Goal: Task Accomplishment & Management: Complete application form

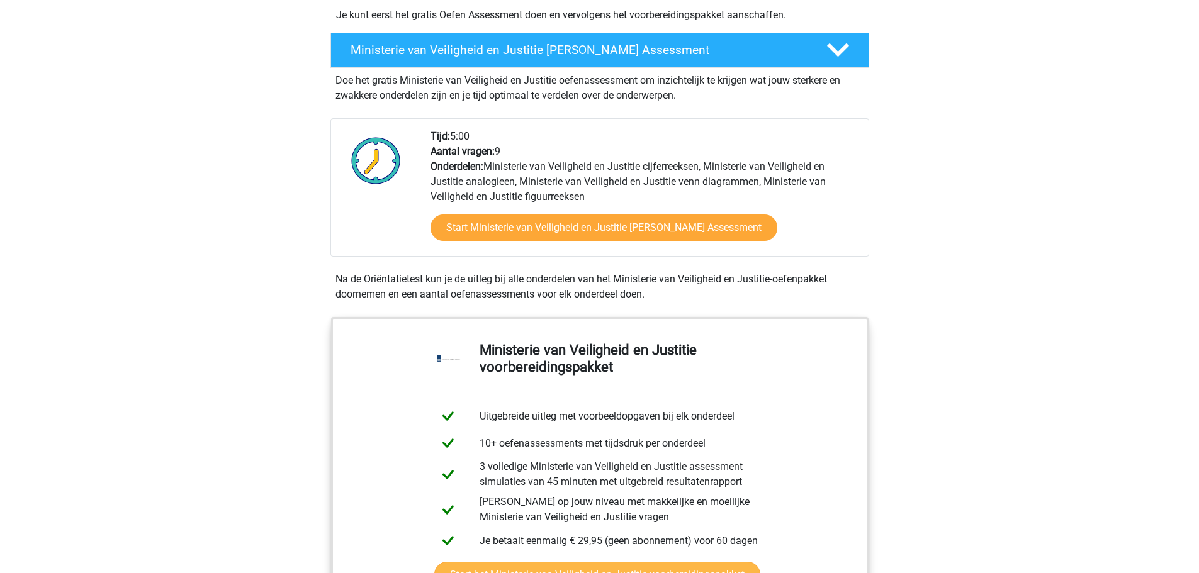
scroll to position [335, 0]
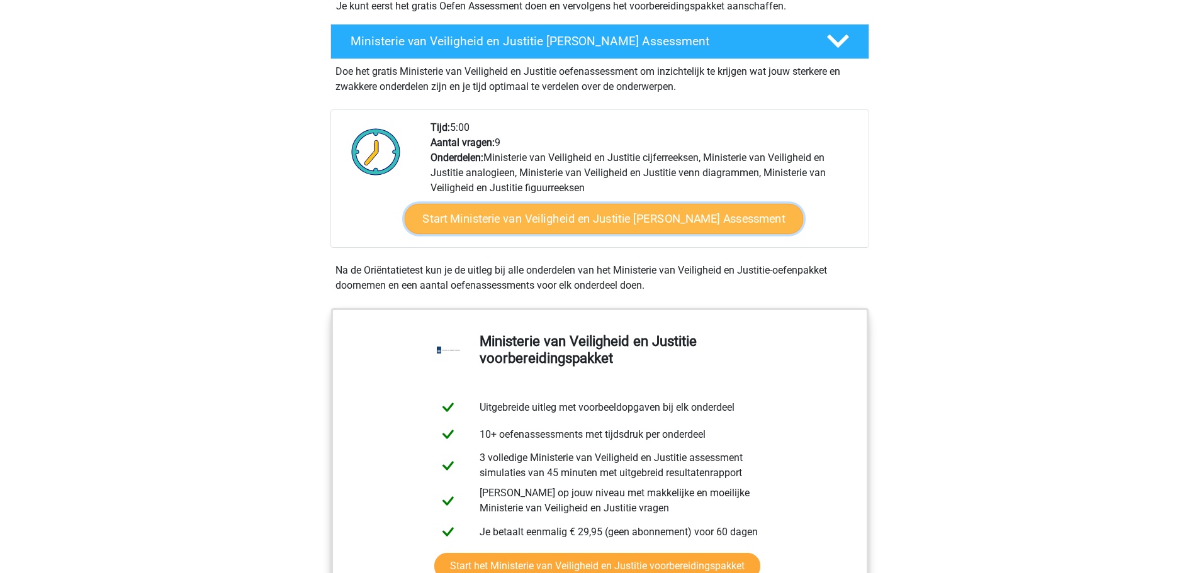
click at [553, 234] on link "Start Ministerie van Veiligheid en Justitie Gratis Oefen Assessment" at bounding box center [603, 219] width 399 height 30
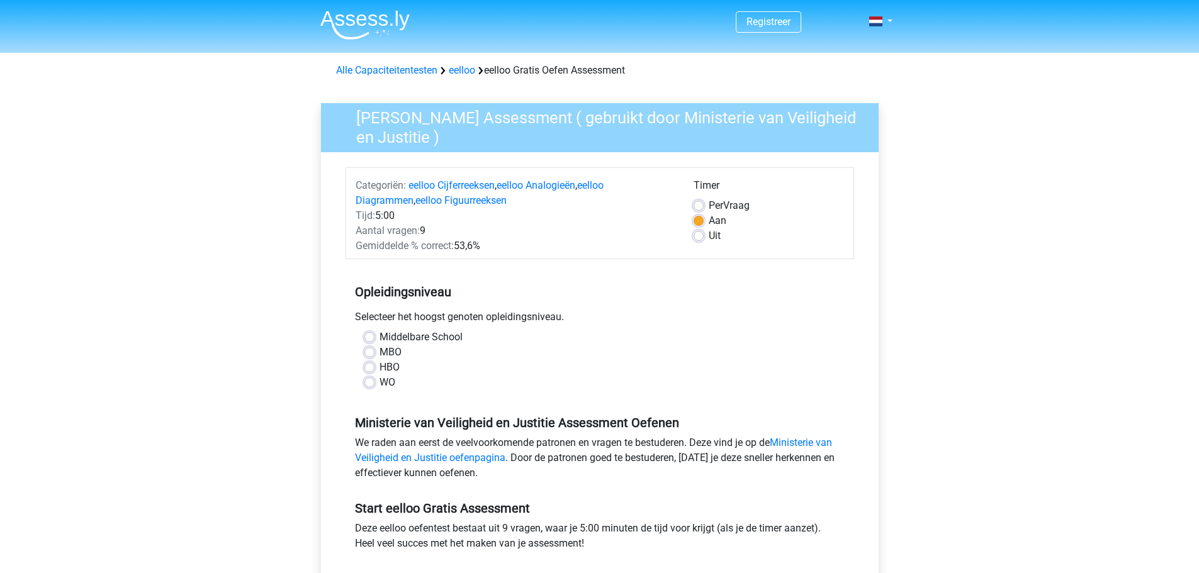
click at [380, 368] on label "HBO" at bounding box center [390, 367] width 20 height 15
click at [364, 368] on input "HBO" at bounding box center [369, 366] width 10 height 13
radio input "true"
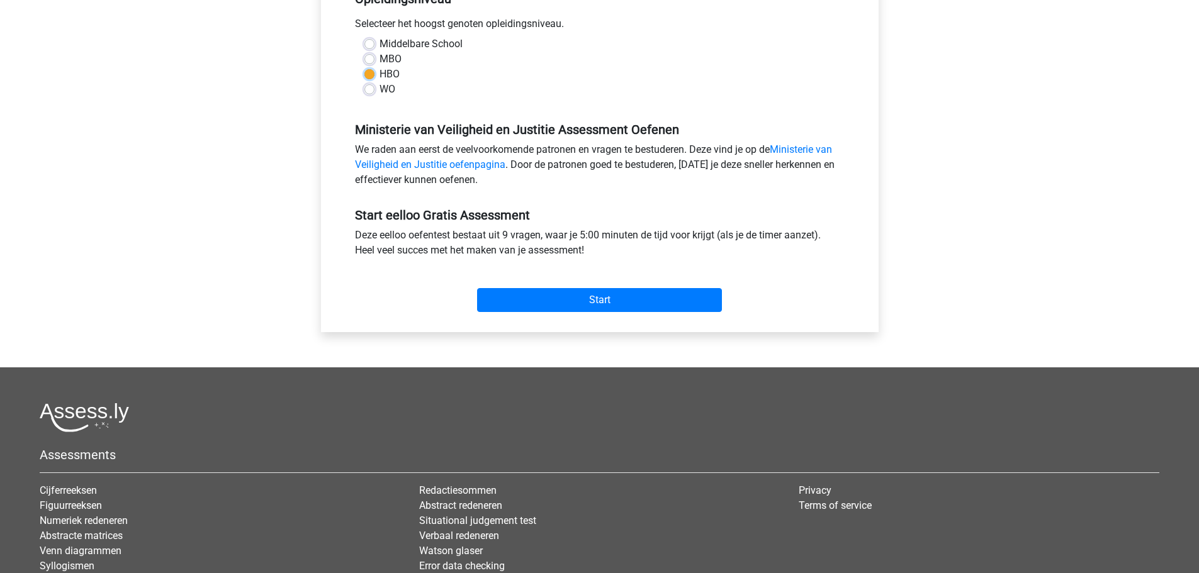
scroll to position [294, 0]
click at [505, 303] on input "Start" at bounding box center [599, 300] width 245 height 24
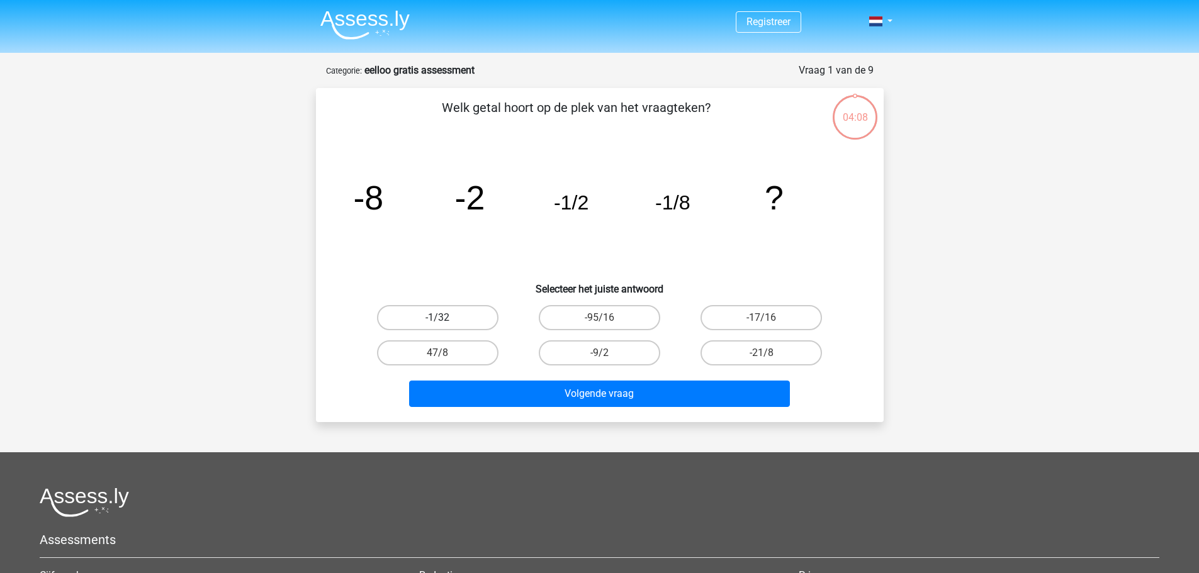
click at [453, 315] on label "-1/32" at bounding box center [437, 317] width 121 height 25
click at [446, 318] on input "-1/32" at bounding box center [441, 322] width 8 height 8
radio input "true"
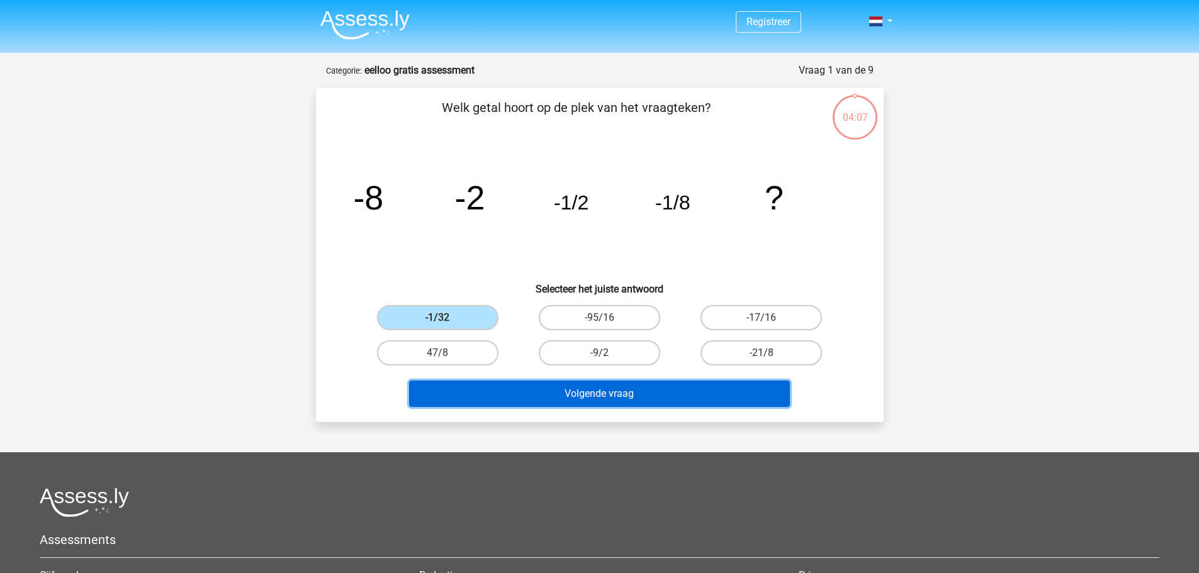
click at [608, 395] on button "Volgende vraag" at bounding box center [599, 394] width 381 height 26
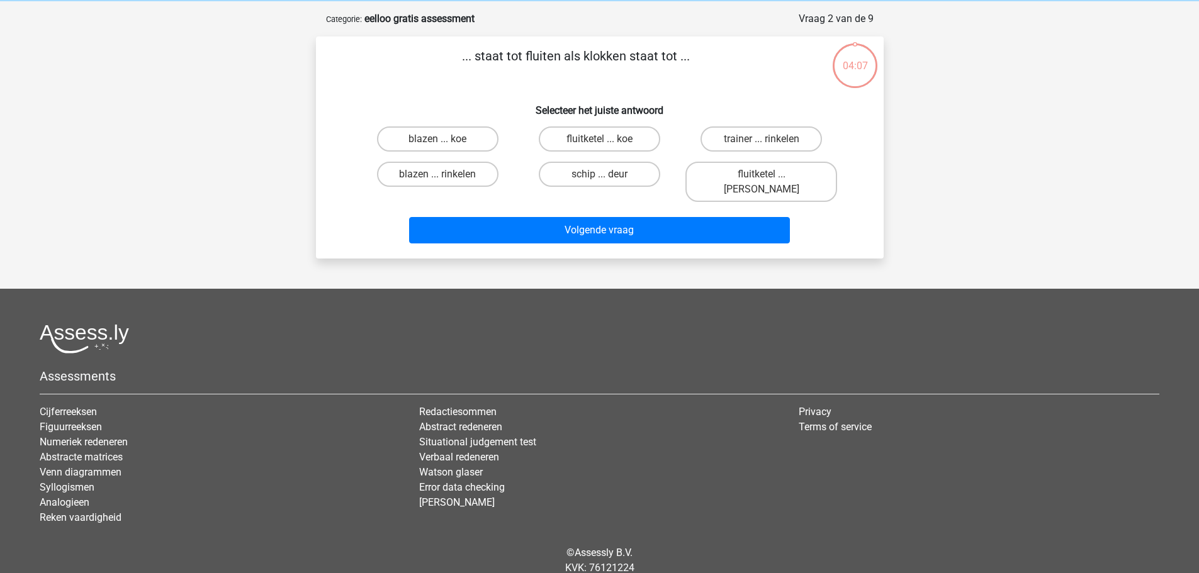
scroll to position [63, 0]
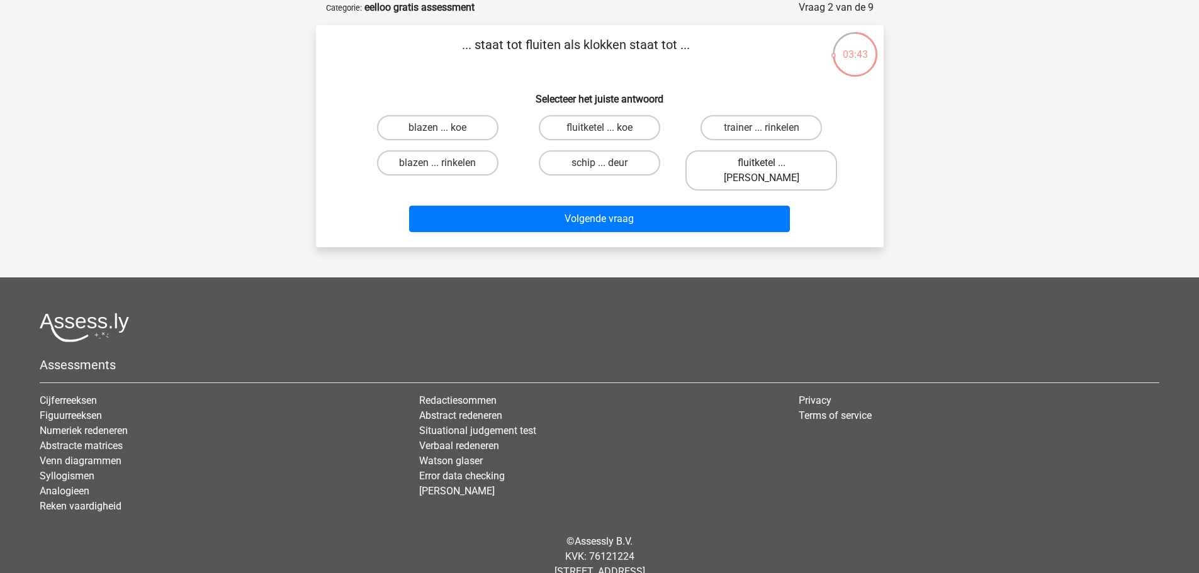
drag, startPoint x: 719, startPoint y: 157, endPoint x: 729, endPoint y: 157, distance: 9.4
click at [726, 158] on label "fluitketel ... luiden" at bounding box center [761, 170] width 152 height 40
click at [762, 163] on input "fluitketel ... luiden" at bounding box center [766, 167] width 8 height 8
radio input "true"
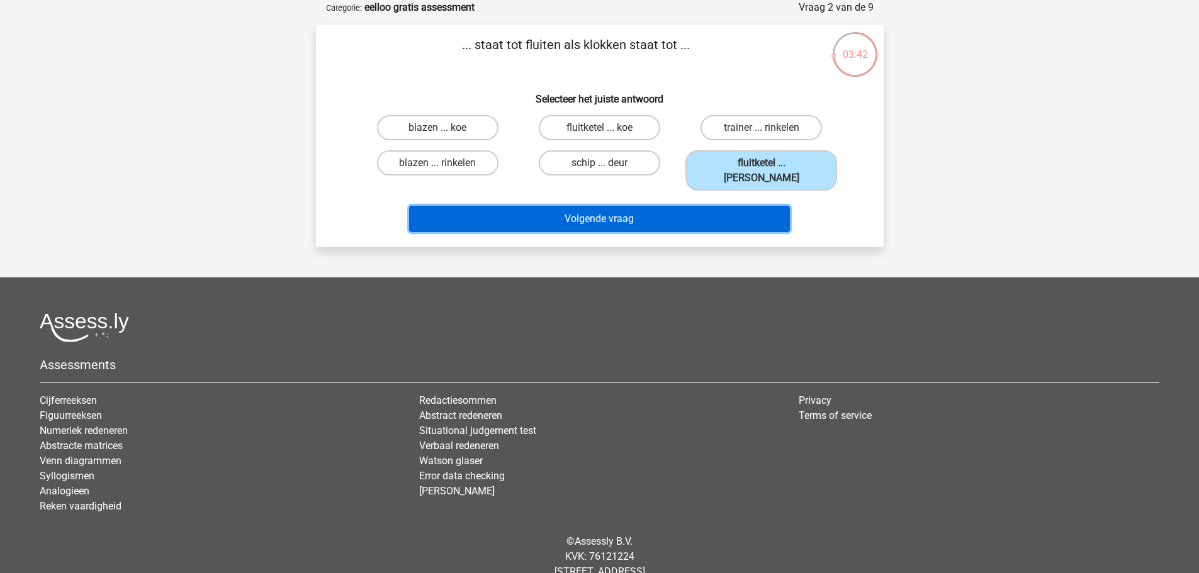
click at [717, 208] on button "Volgende vraag" at bounding box center [599, 219] width 381 height 26
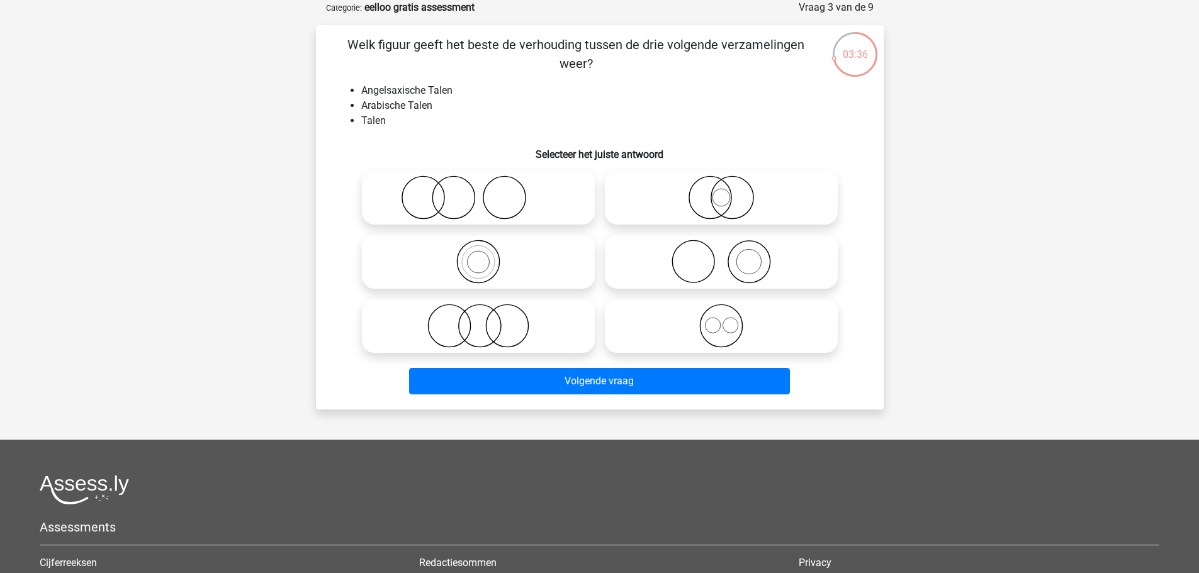
click at [492, 179] on icon at bounding box center [478, 198] width 223 height 44
click at [487, 183] on input "radio" at bounding box center [482, 187] width 8 height 8
radio input "true"
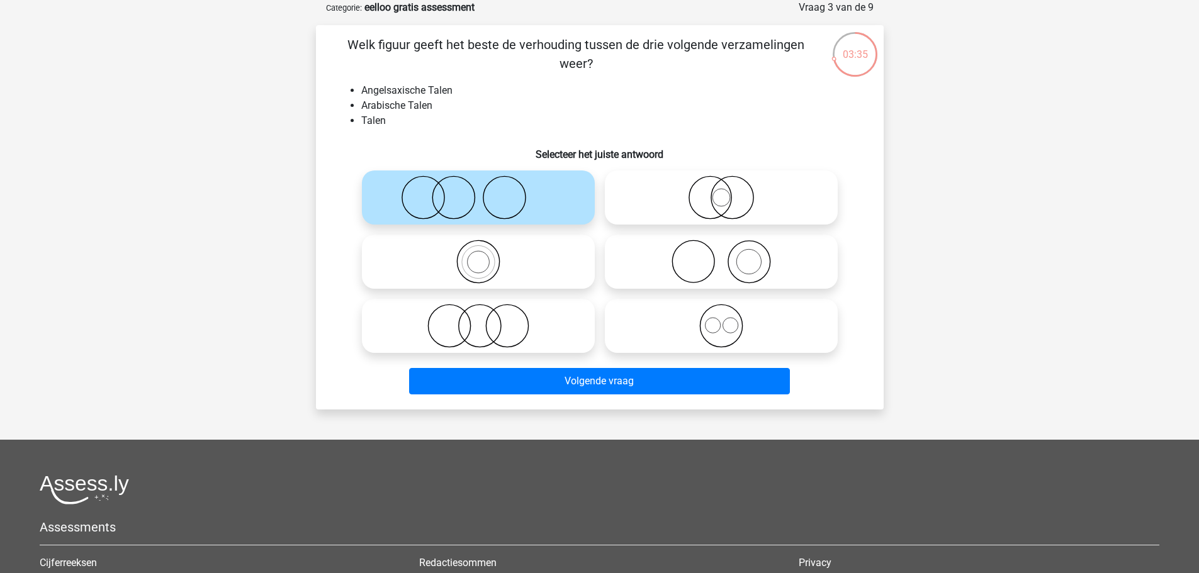
click at [492, 179] on icon at bounding box center [478, 198] width 223 height 44
click at [487, 183] on input "radio" at bounding box center [482, 187] width 8 height 8
click at [497, 300] on label at bounding box center [478, 326] width 233 height 54
click at [487, 312] on input "radio" at bounding box center [482, 316] width 8 height 8
radio input "true"
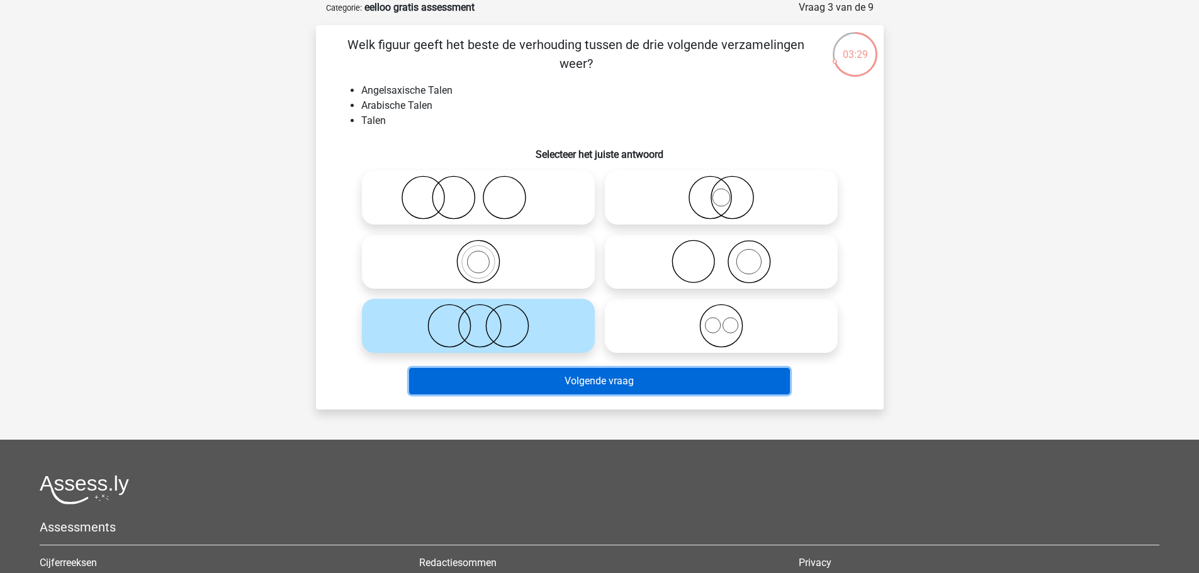
click at [609, 384] on button "Volgende vraag" at bounding box center [599, 381] width 381 height 26
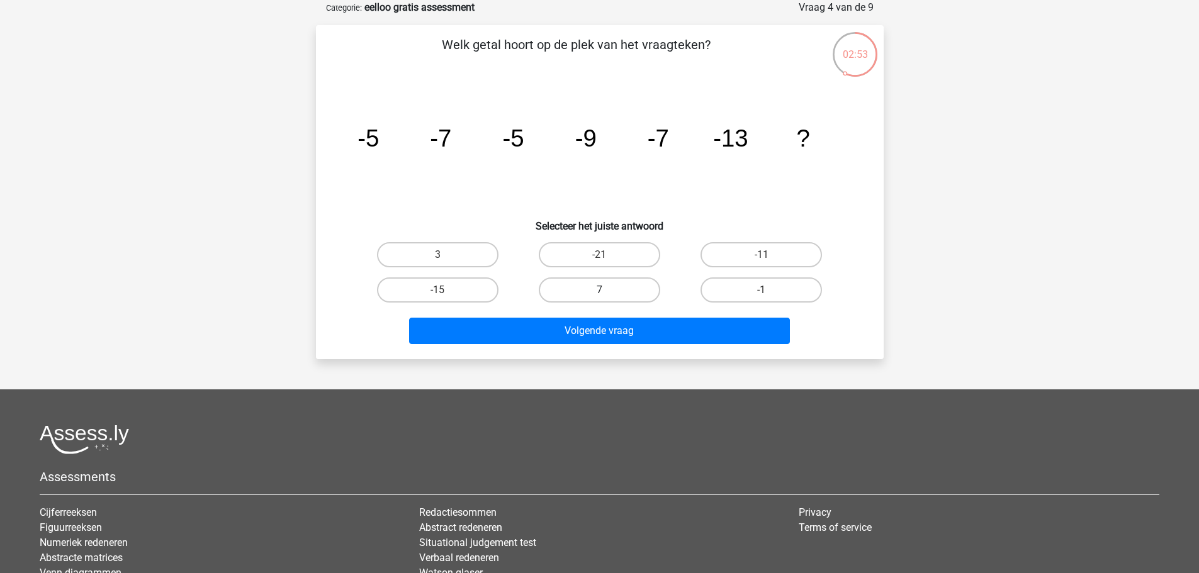
click at [641, 293] on label "7" at bounding box center [599, 290] width 121 height 25
click at [607, 293] on input "7" at bounding box center [603, 294] width 8 height 8
radio input "true"
click at [464, 262] on label "3" at bounding box center [437, 254] width 121 height 25
click at [446, 262] on input "3" at bounding box center [441, 259] width 8 height 8
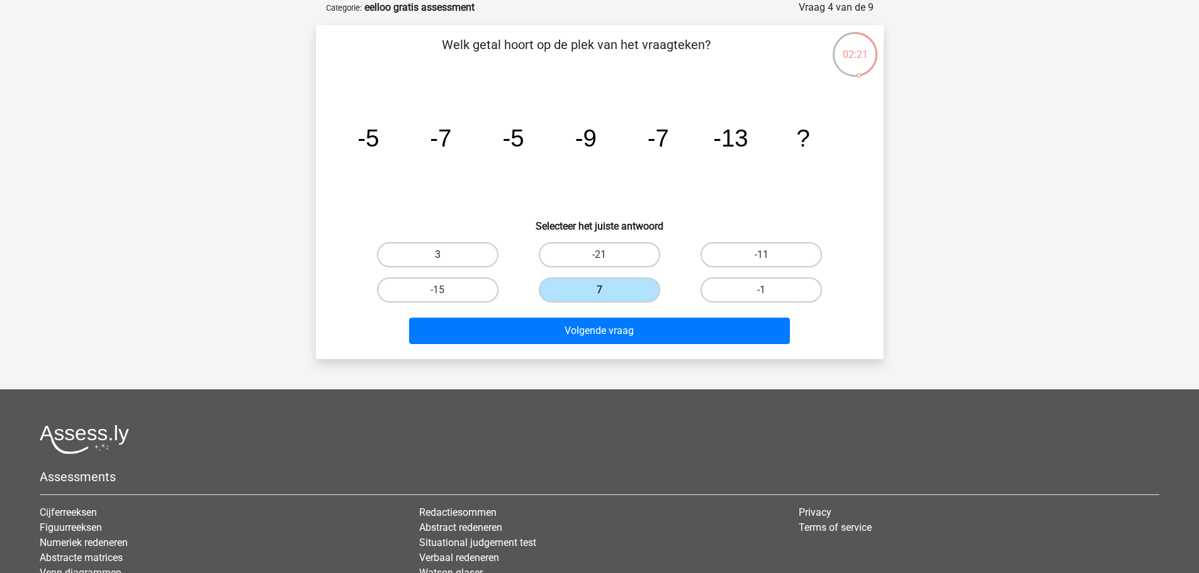
radio input "true"
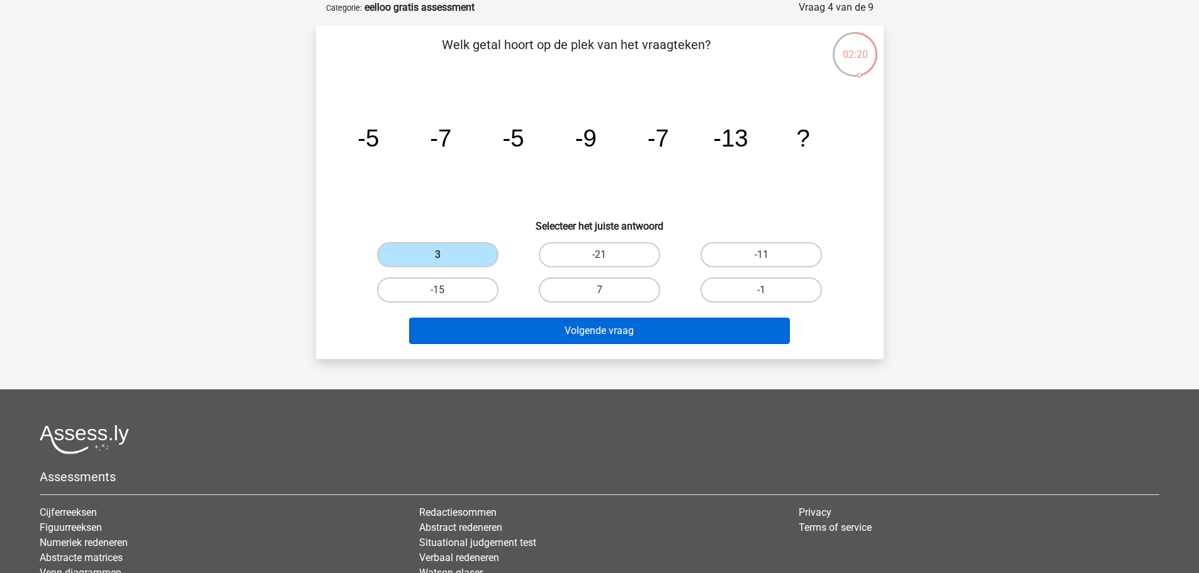
click at [557, 317] on div "Volgende vraag" at bounding box center [599, 329] width 527 height 42
click at [564, 326] on button "Volgende vraag" at bounding box center [599, 331] width 381 height 26
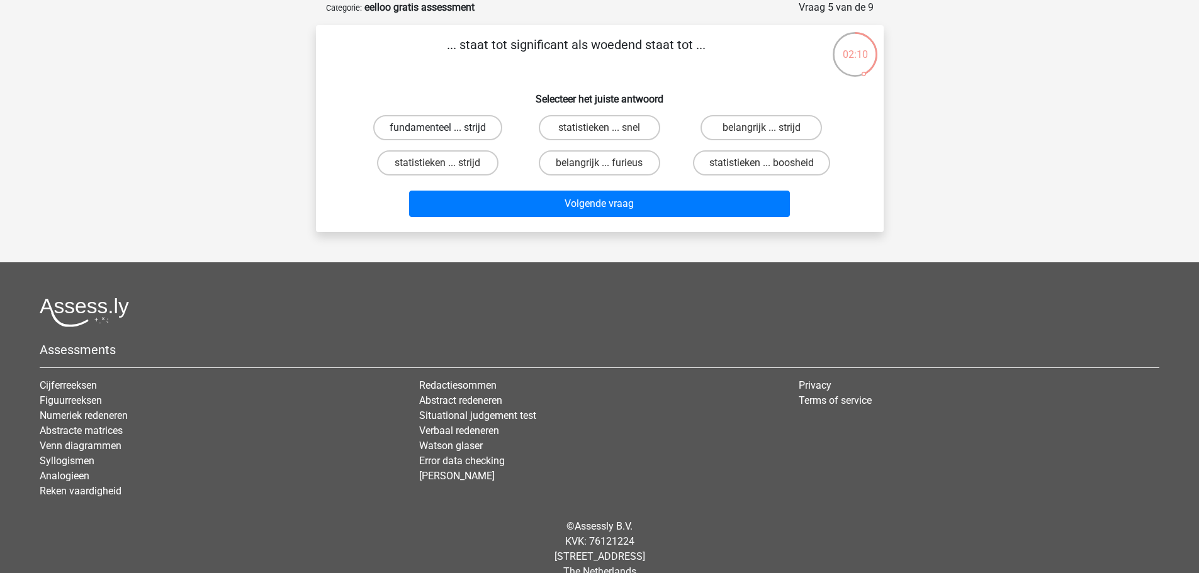
drag, startPoint x: 420, startPoint y: 126, endPoint x: 436, endPoint y: 137, distance: 18.5
click at [420, 127] on label "fundamenteel ... strijd" at bounding box center [437, 127] width 129 height 25
click at [437, 128] on input "fundamenteel ... strijd" at bounding box center [441, 132] width 8 height 8
radio input "true"
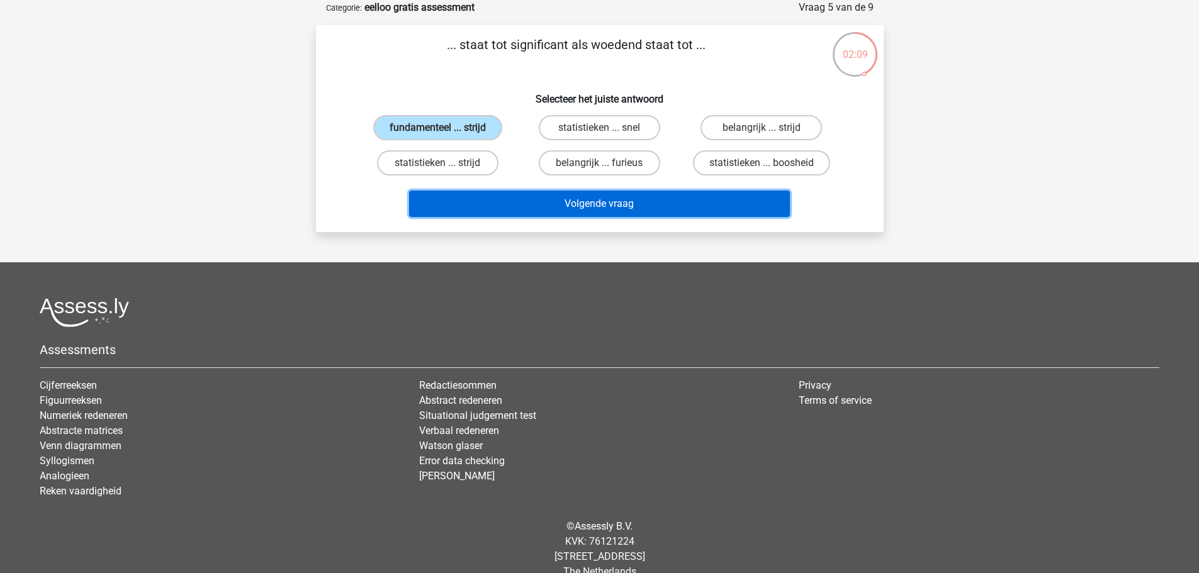
click at [580, 206] on button "Volgende vraag" at bounding box center [599, 204] width 381 height 26
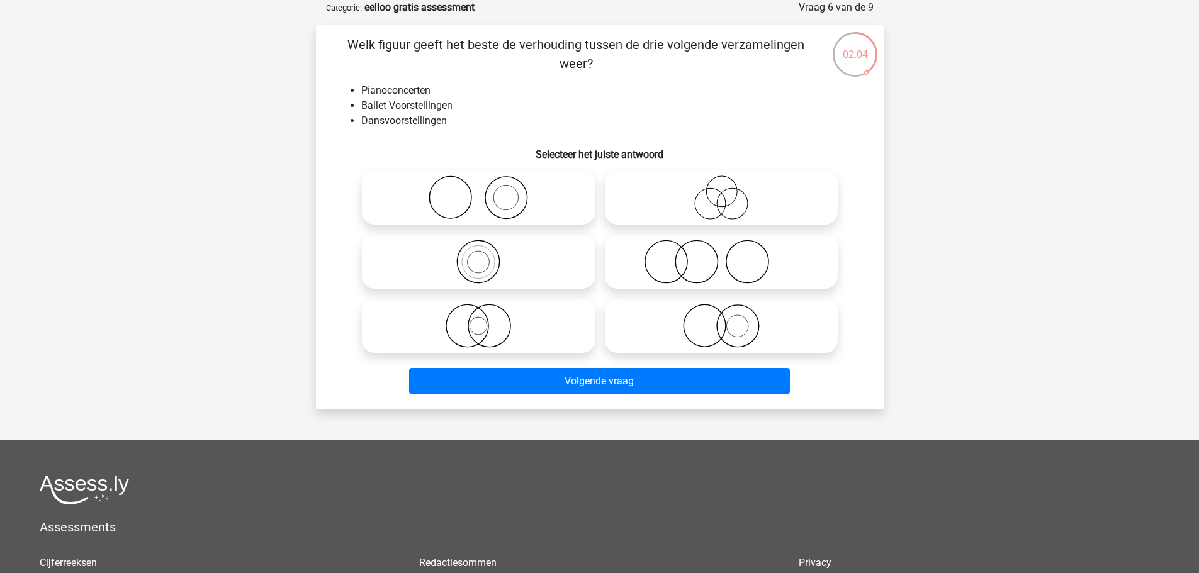
click at [686, 220] on icon at bounding box center [721, 198] width 223 height 44
click at [721, 191] on input "radio" at bounding box center [725, 187] width 8 height 8
radio input "true"
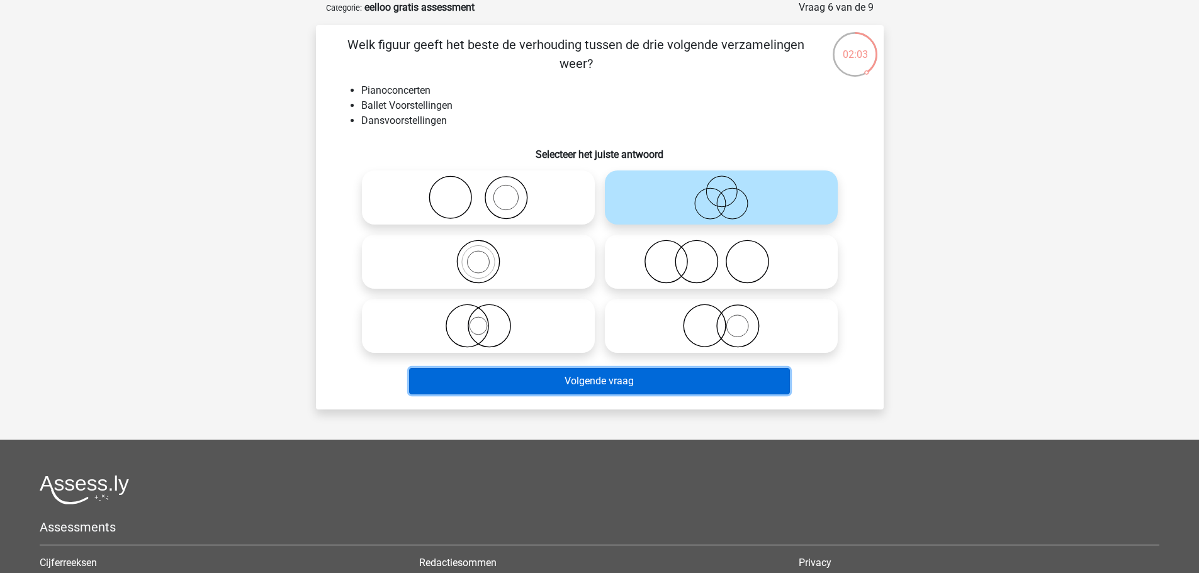
click at [601, 378] on button "Volgende vraag" at bounding box center [599, 381] width 381 height 26
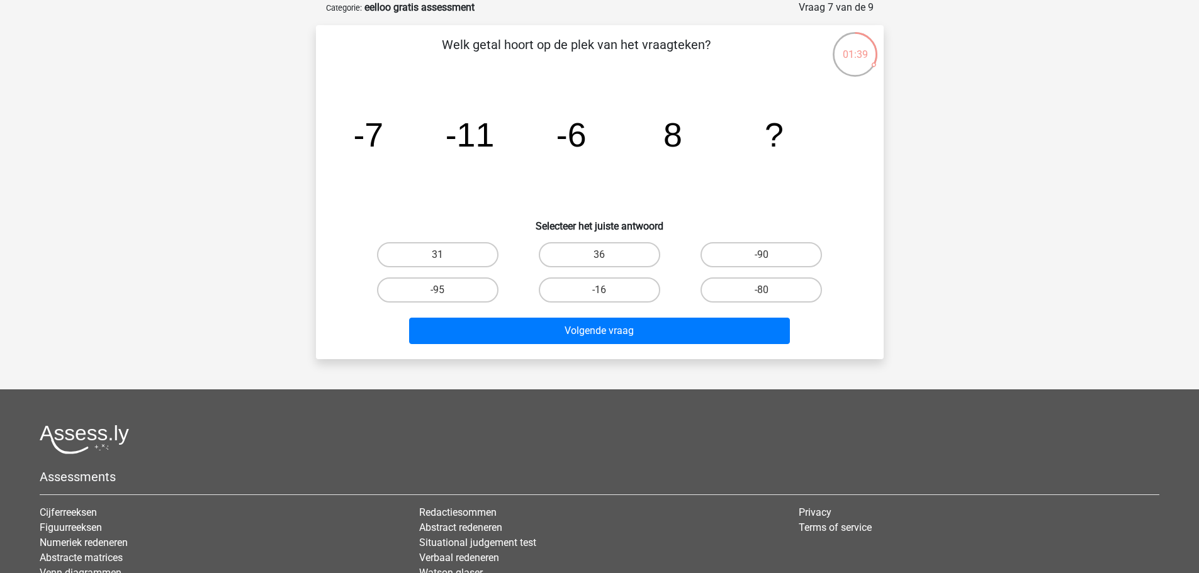
click at [604, 255] on input "36" at bounding box center [603, 259] width 8 height 8
radio input "true"
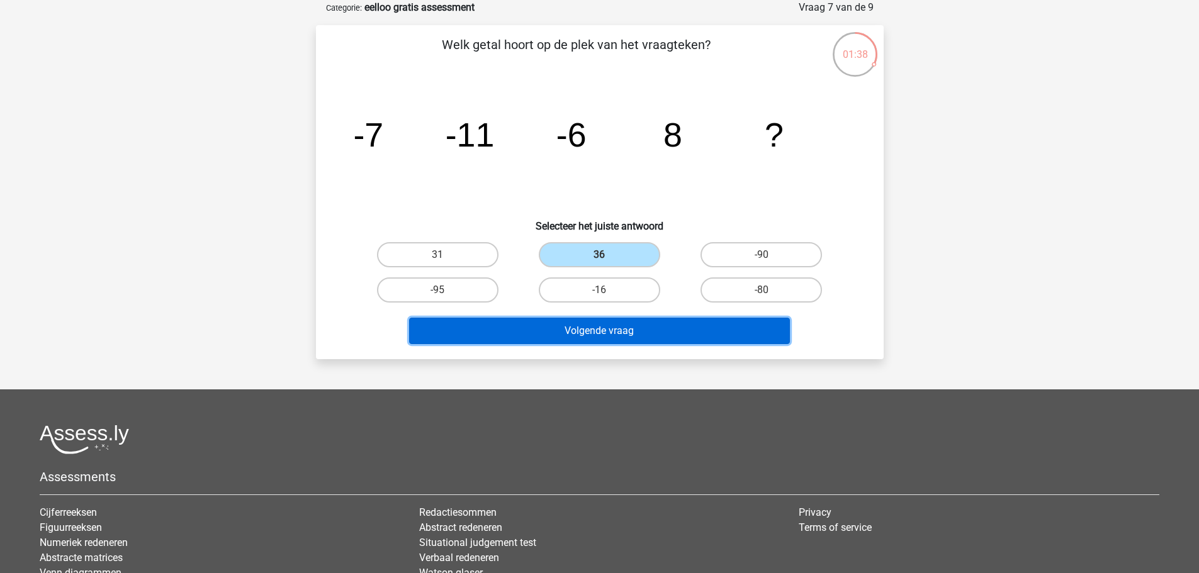
click at [580, 326] on button "Volgende vraag" at bounding box center [599, 331] width 381 height 26
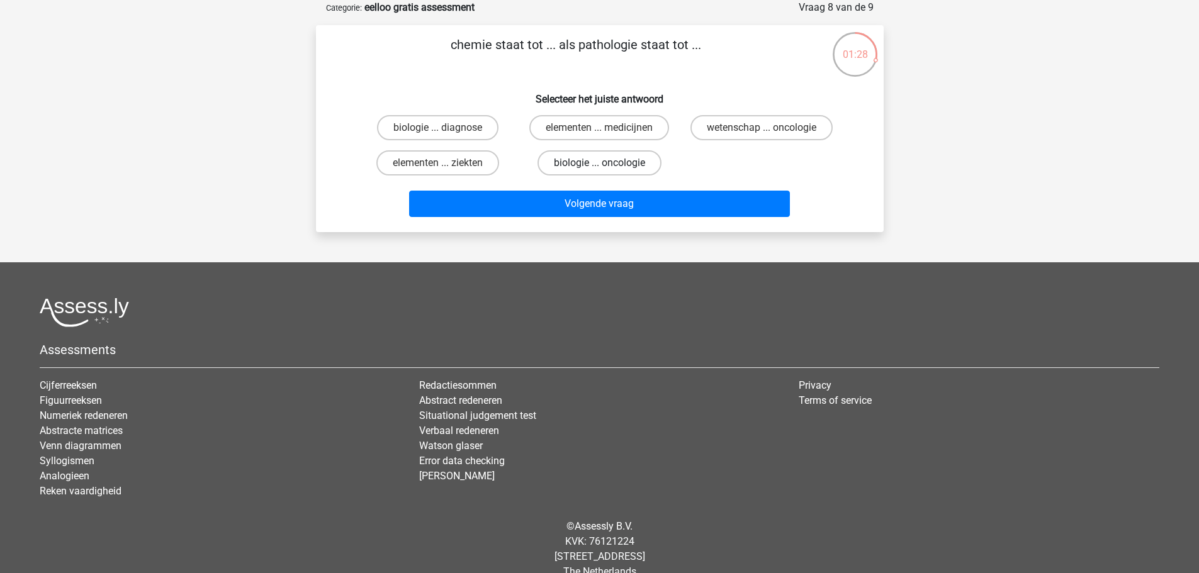
click at [556, 167] on label "biologie ... oncologie" at bounding box center [600, 162] width 124 height 25
click at [599, 167] on input "biologie ... oncologie" at bounding box center [603, 167] width 8 height 8
radio input "true"
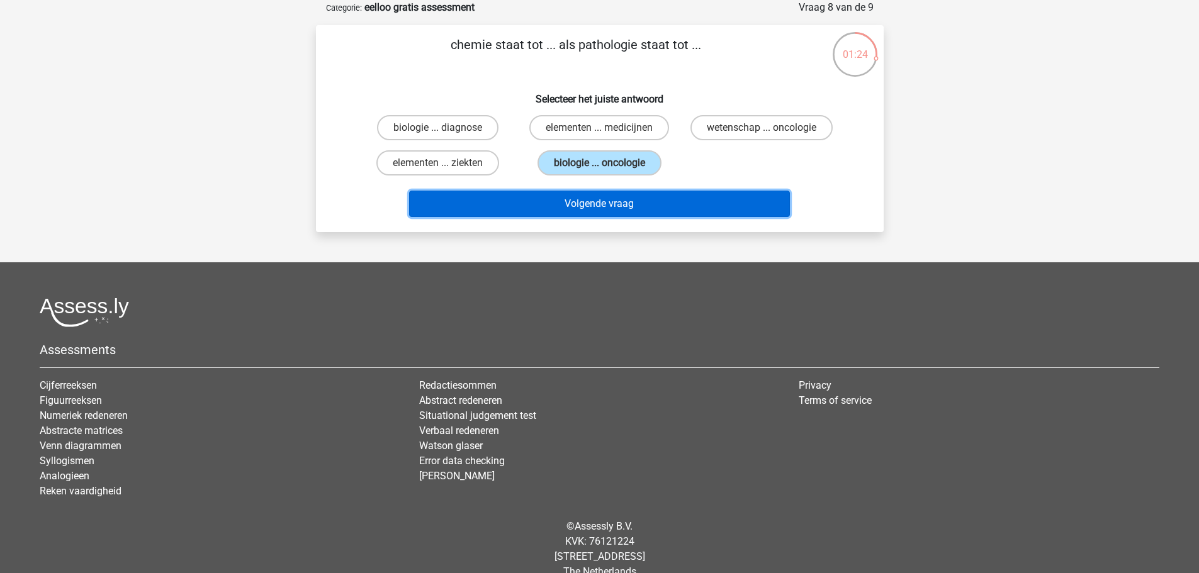
click at [572, 204] on button "Volgende vraag" at bounding box center [599, 204] width 381 height 26
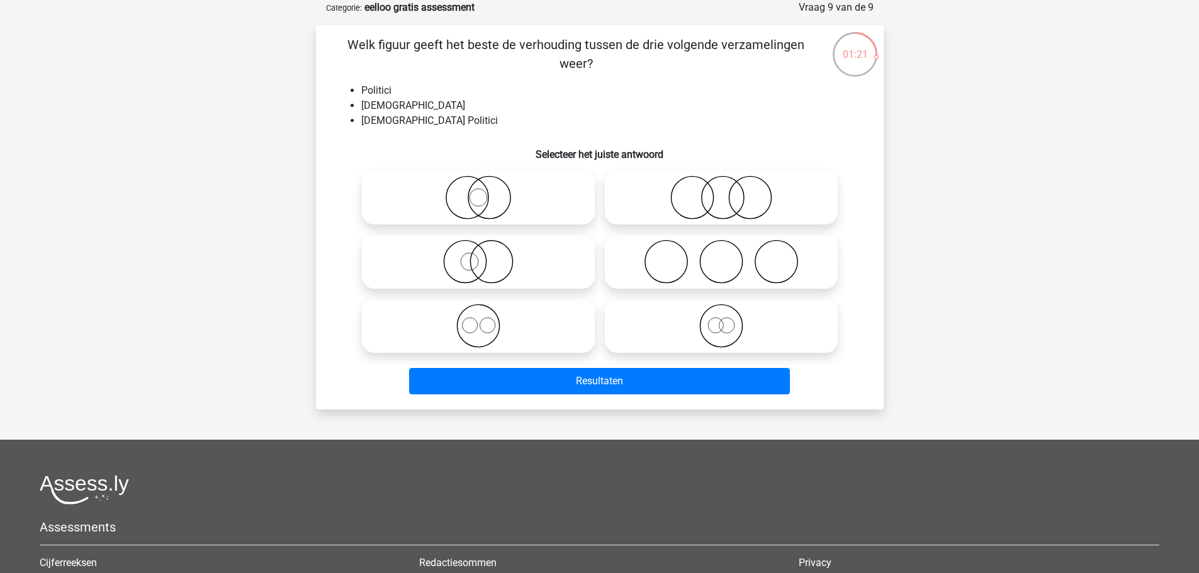
click at [685, 179] on icon at bounding box center [721, 198] width 223 height 44
click at [721, 183] on input "radio" at bounding box center [725, 187] width 8 height 8
radio input "true"
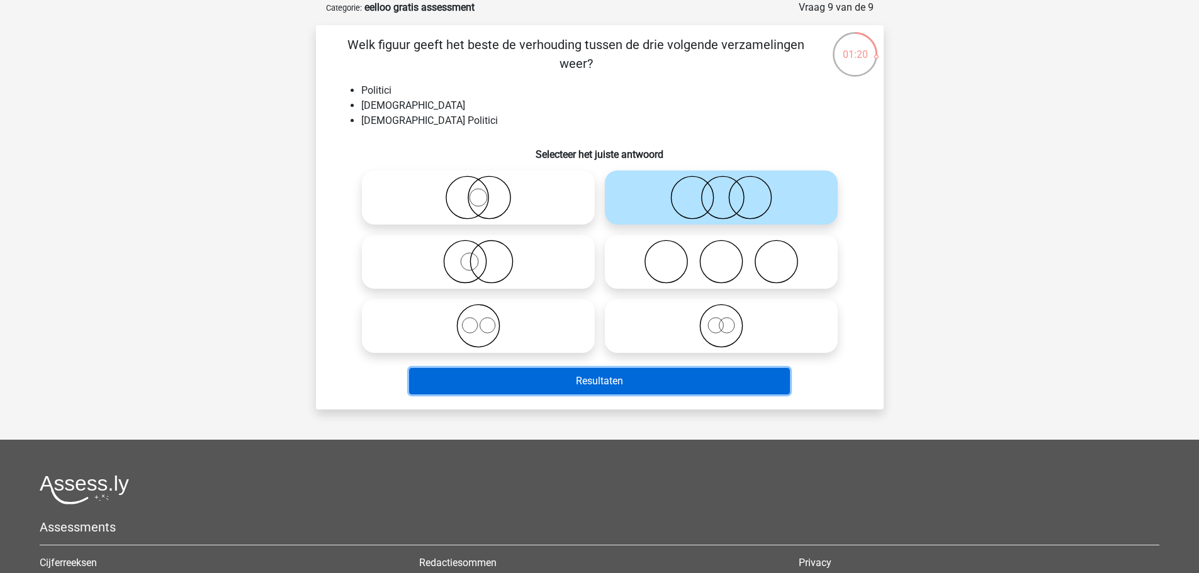
click at [582, 389] on button "Resultaten" at bounding box center [599, 381] width 381 height 26
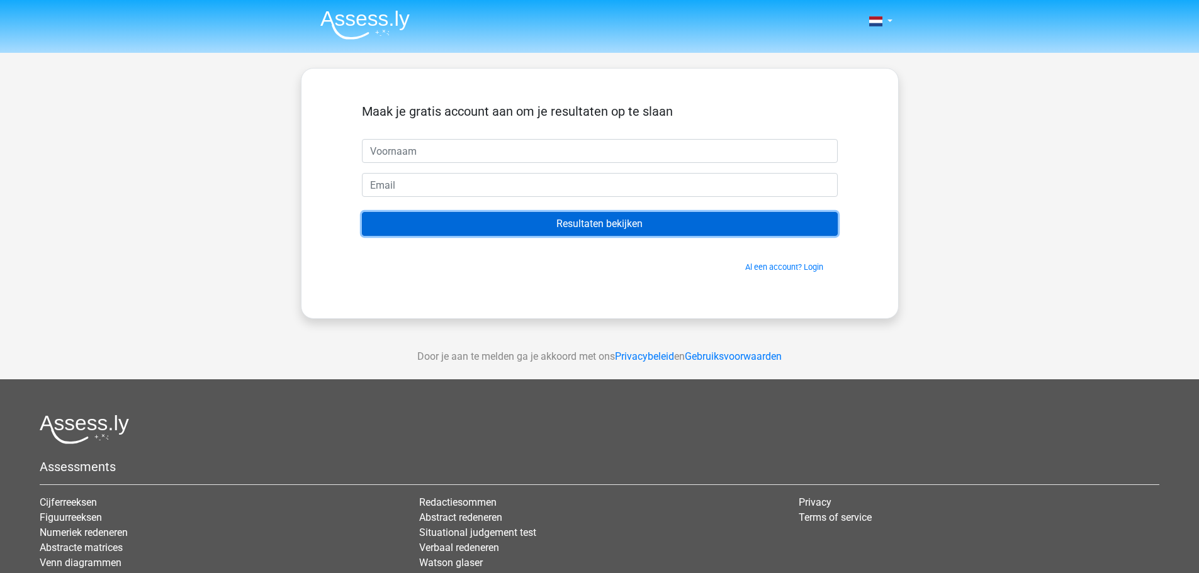
click at [720, 227] on input "Resultaten bekijken" at bounding box center [600, 224] width 476 height 24
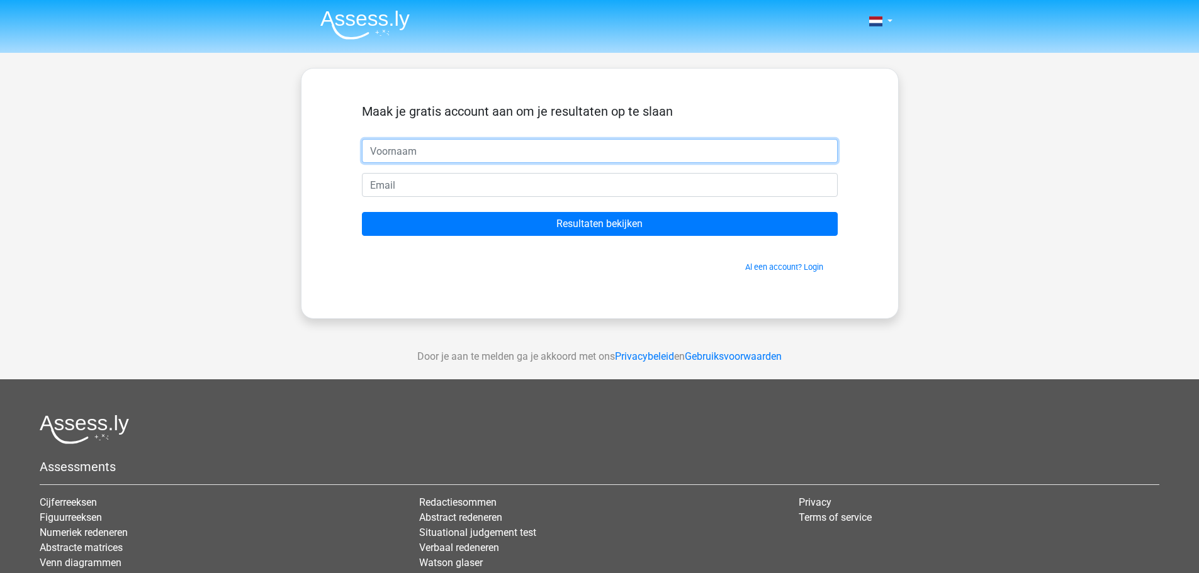
drag, startPoint x: 500, startPoint y: 161, endPoint x: 488, endPoint y: 159, distance: 12.2
click at [492, 161] on input "text" at bounding box center [600, 151] width 476 height 24
type input "kristof"
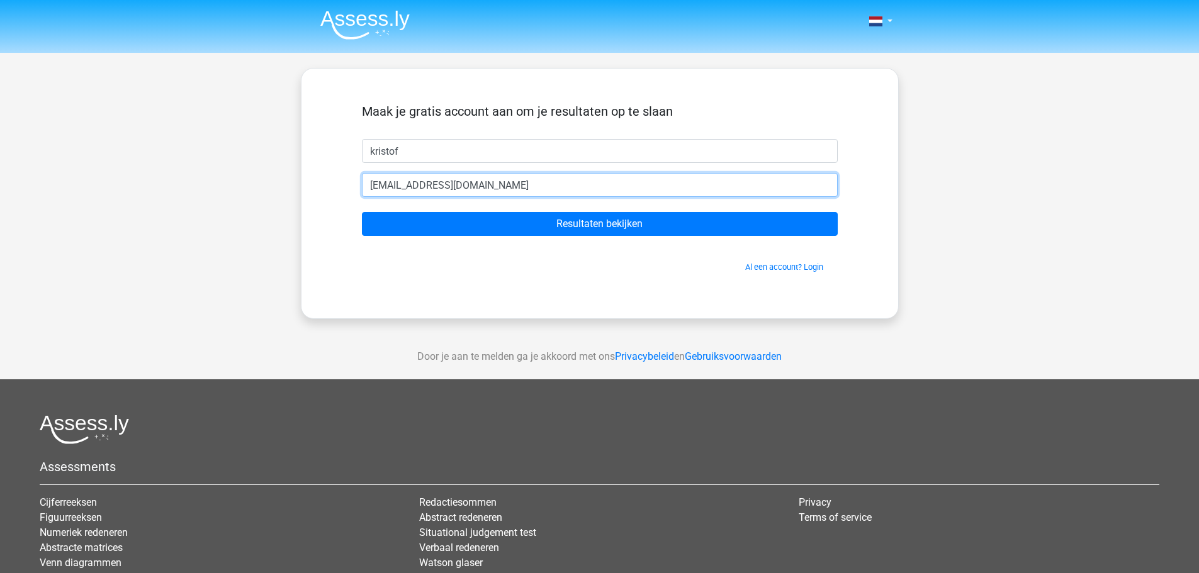
click at [454, 189] on input "willievanillie@homtmila.com" at bounding box center [600, 185] width 476 height 24
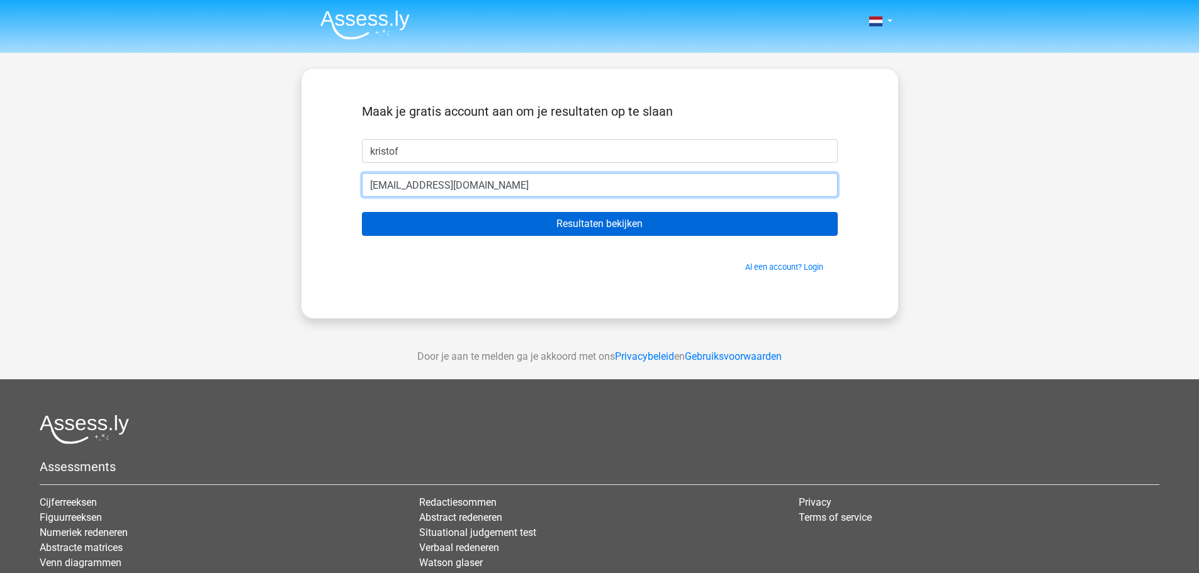
type input "[EMAIL_ADDRESS][DOMAIN_NAME]"
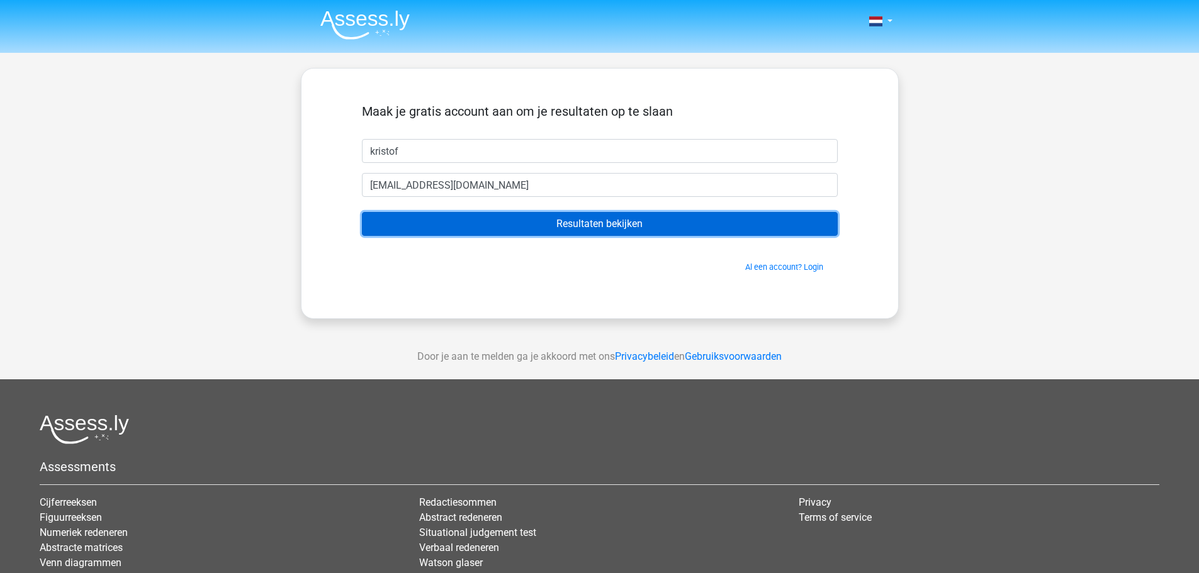
click at [453, 231] on input "Resultaten bekijken" at bounding box center [600, 224] width 476 height 24
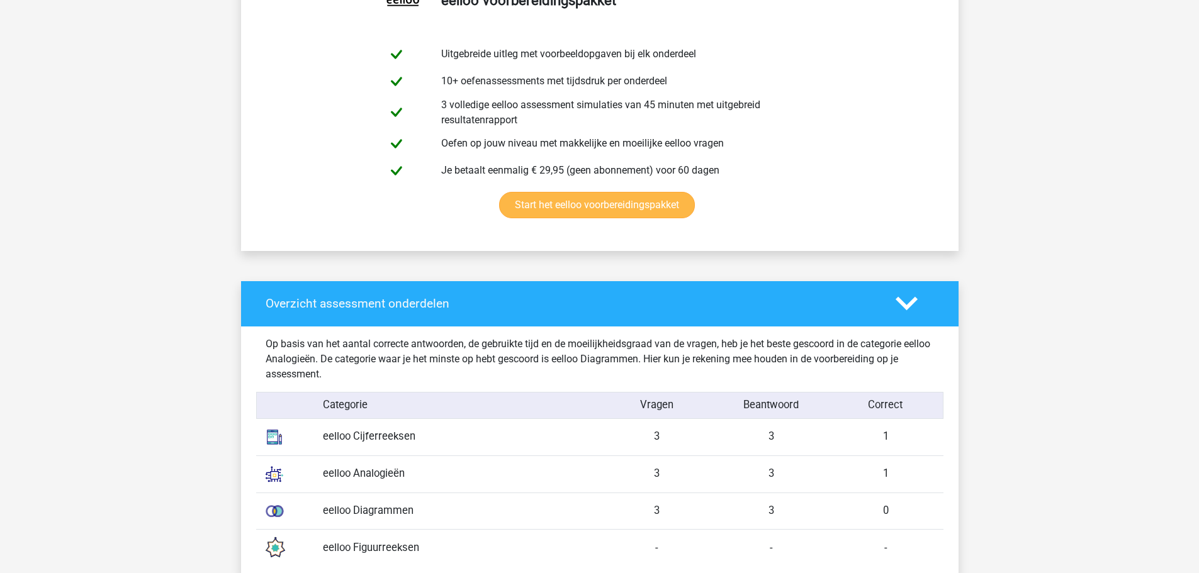
scroll to position [672, 0]
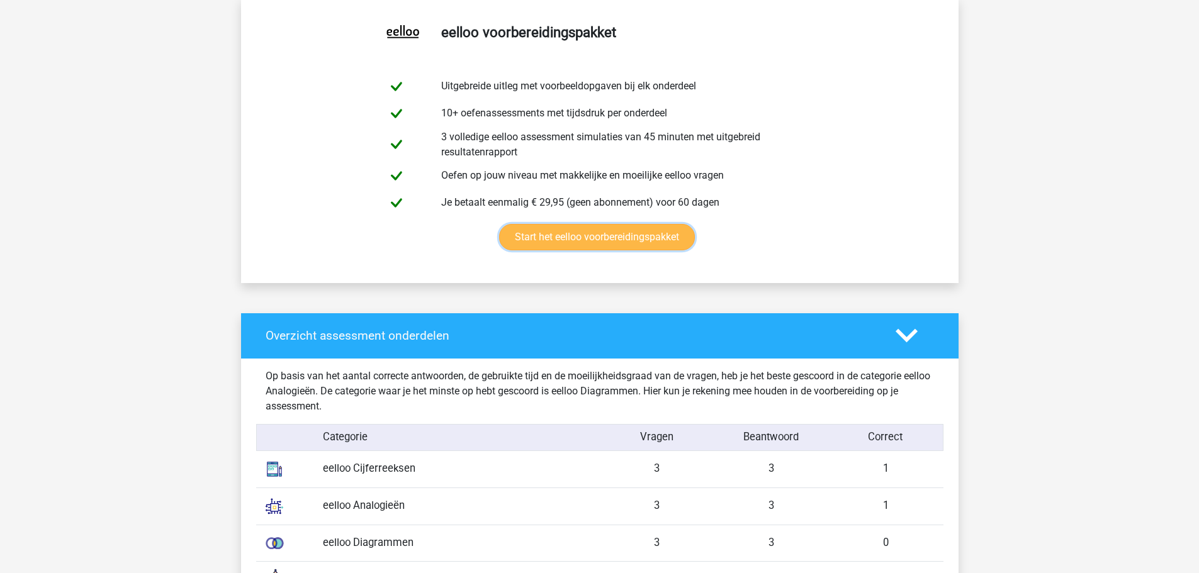
click at [585, 243] on link "Start het eelloo voorbereidingspakket" at bounding box center [597, 237] width 196 height 26
